Goal: Find specific page/section: Find specific page/section

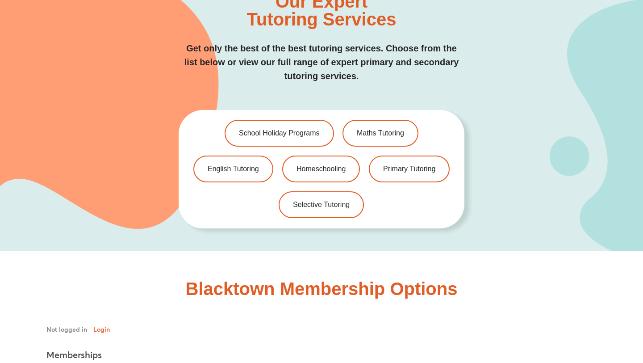
scroll to position [1889, 0]
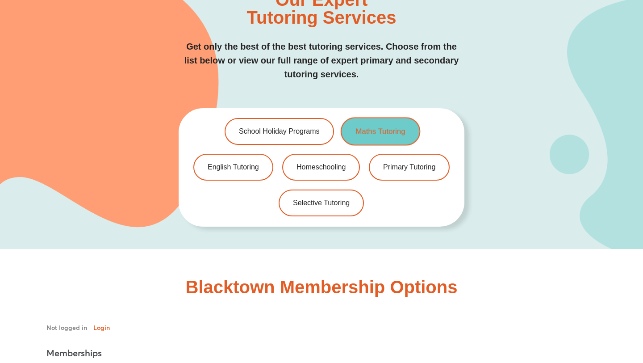
click at [384, 118] on link "Maths Tutoring" at bounding box center [381, 132] width 80 height 28
click at [379, 118] on link "Maths Tutoring" at bounding box center [381, 132] width 80 height 28
